Goal: Check status: Check status

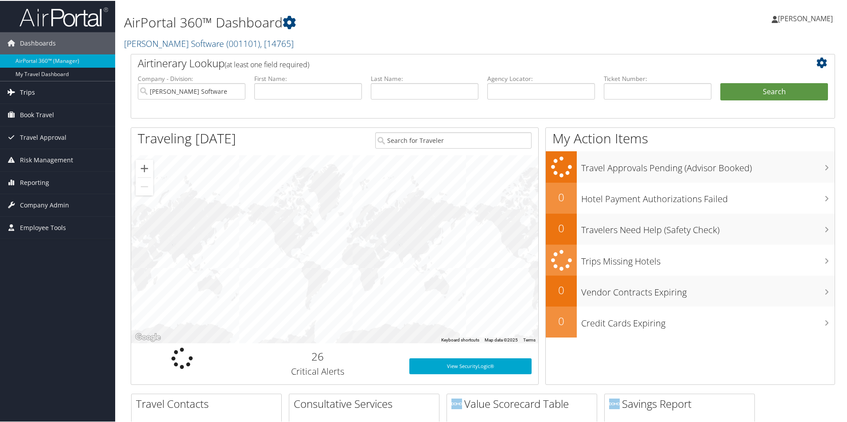
click at [29, 93] on span "Trips" at bounding box center [27, 92] width 15 height 22
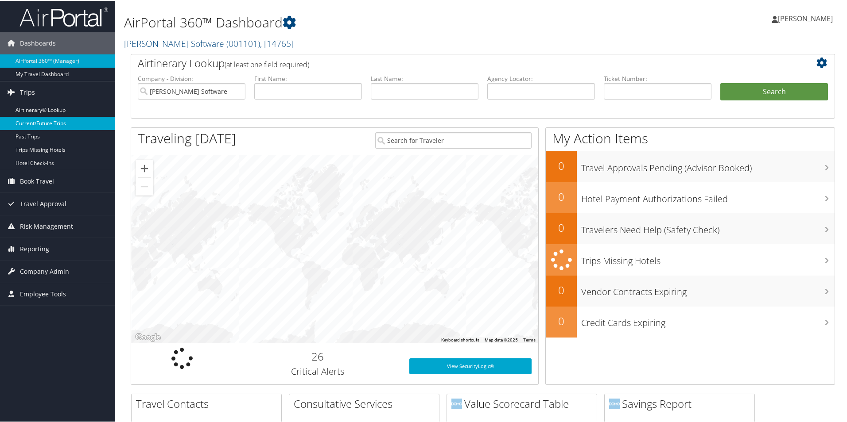
click at [33, 120] on link "Current/Future Trips" at bounding box center [57, 122] width 115 height 13
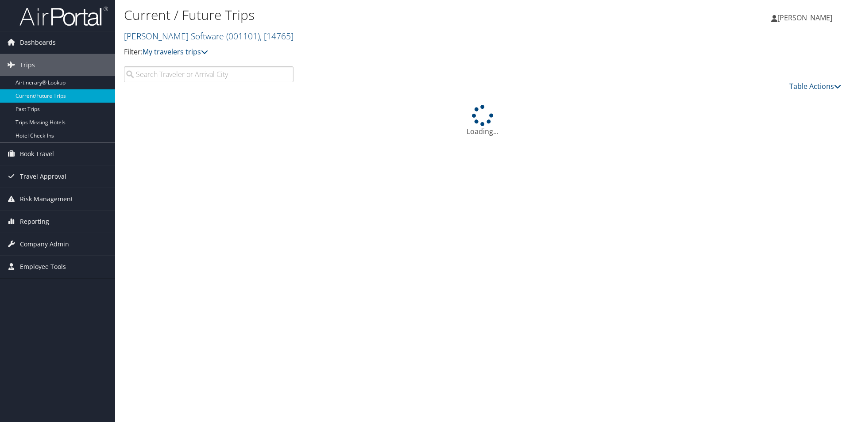
click at [196, 77] on input "search" at bounding box center [209, 74] width 170 height 16
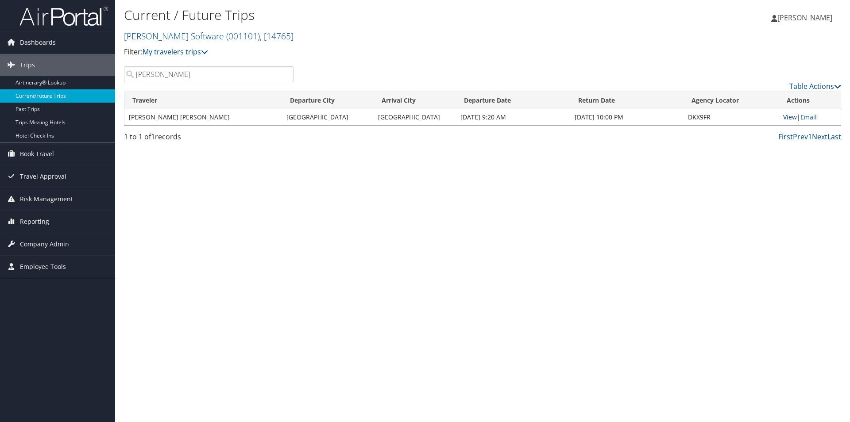
type input "anderson"
click at [789, 116] on link "View" at bounding box center [790, 117] width 14 height 8
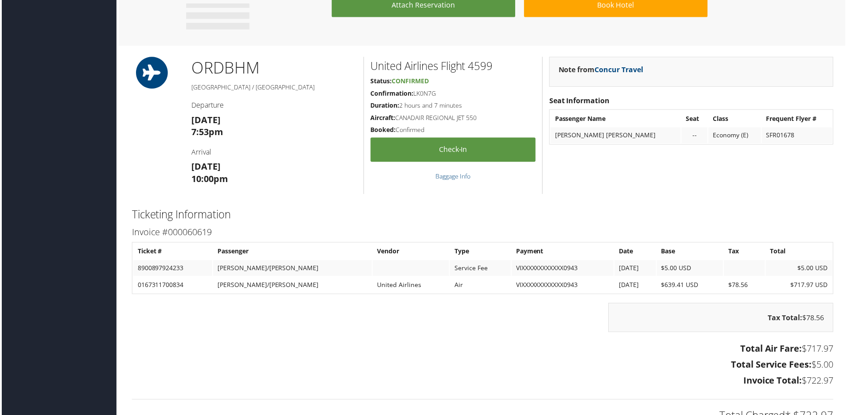
scroll to position [531, 0]
